Goal: Task Accomplishment & Management: Manage account settings

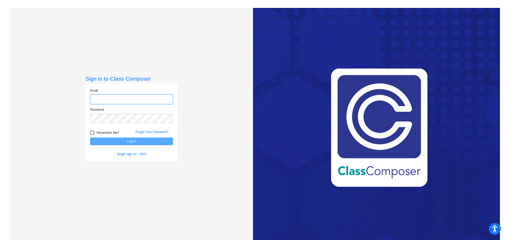
type input "[EMAIL_ADDRESS][DOMAIN_NAME]"
click at [149, 138] on button "Log In" at bounding box center [131, 142] width 83 height 8
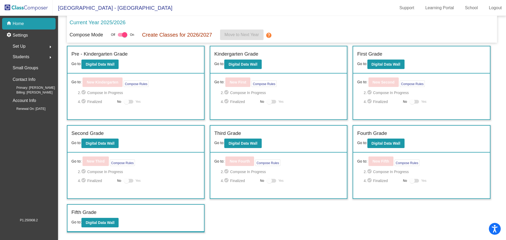
click at [30, 46] on div "Set Up arrow_right" at bounding box center [30, 46] width 50 height 11
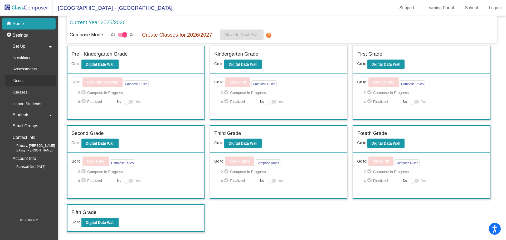
click at [27, 83] on div "Users" at bounding box center [16, 81] width 23 height 12
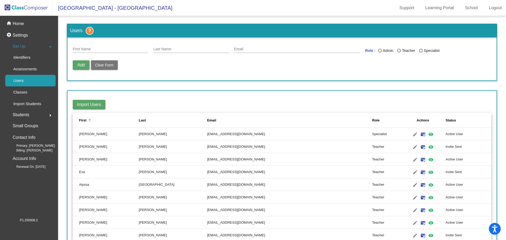
click at [99, 122] on div "First" at bounding box center [109, 120] width 60 height 5
click at [126, 118] on div "First" at bounding box center [109, 120] width 60 height 5
click at [162, 119] on div "Last" at bounding box center [173, 120] width 68 height 5
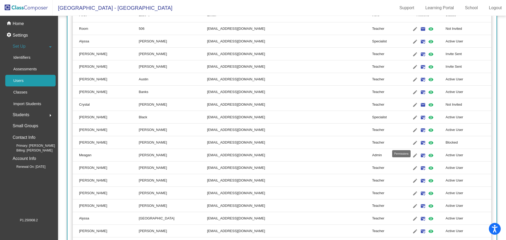
click at [428, 143] on mat-icon "visibility" at bounding box center [431, 143] width 6 height 6
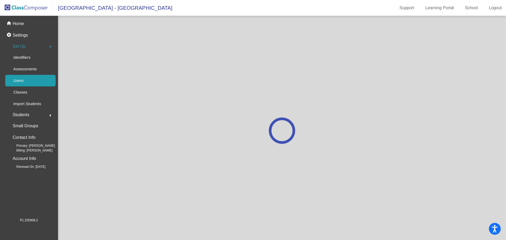
scroll to position [0, 0]
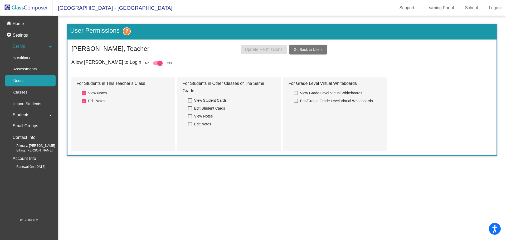
click at [309, 47] on span "Go Back to Users" at bounding box center [308, 49] width 29 height 4
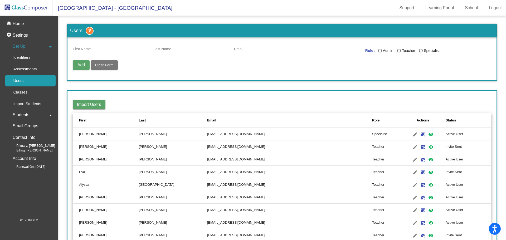
scroll to position [79, 0]
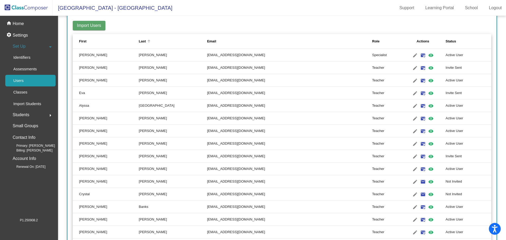
click at [139, 44] on th "Last" at bounding box center [173, 41] width 68 height 15
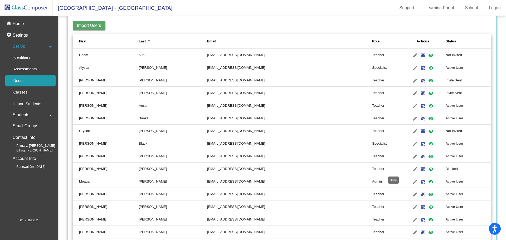
click at [420, 170] on mat-icon "mark_email_read" at bounding box center [423, 169] width 6 height 6
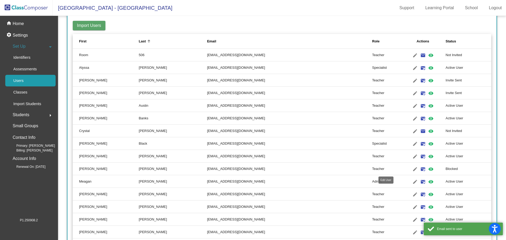
click at [412, 170] on mat-icon "edit" at bounding box center [415, 169] width 6 height 6
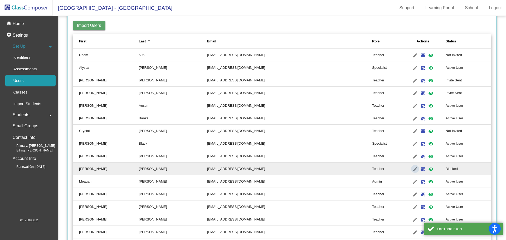
type input "[PERSON_NAME]"
type input "[EMAIL_ADDRESS][DOMAIN_NAME]"
radio input "true"
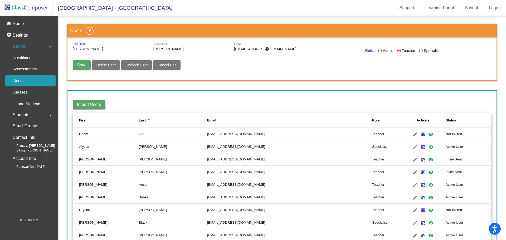
click at [131, 70] on button "Unblock User" at bounding box center [136, 64] width 31 height 9
radio input "false"
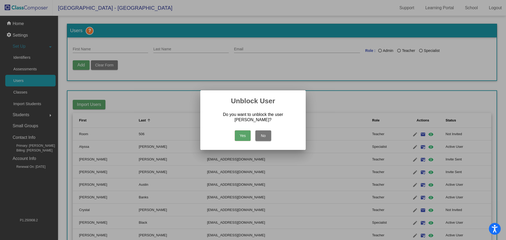
click at [237, 131] on button "Yes" at bounding box center [243, 136] width 16 height 11
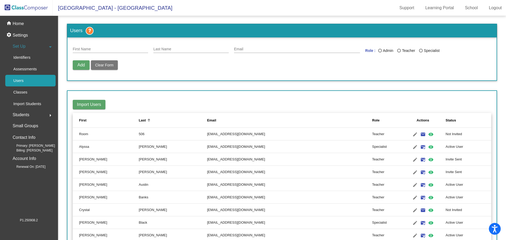
scroll to position [79, 0]
